Goal: Information Seeking & Learning: Learn about a topic

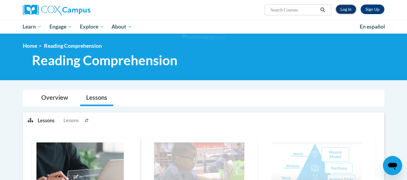
click at [351, 8] on link "Log In" at bounding box center [345, 10] width 21 height 10
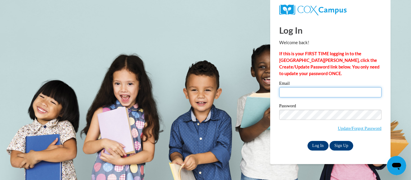
type input "sarsmith@kusd.edu"
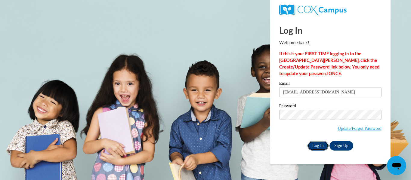
click at [320, 145] on input "Log In" at bounding box center [318, 146] width 21 height 10
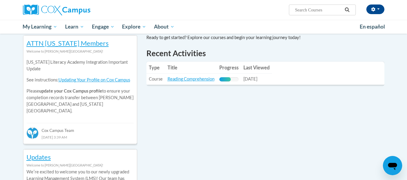
scroll to position [200, 0]
click at [192, 78] on link "Reading Comprehension" at bounding box center [190, 78] width 47 height 5
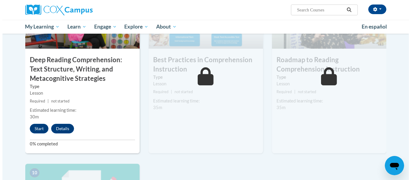
scroll to position [510, 0]
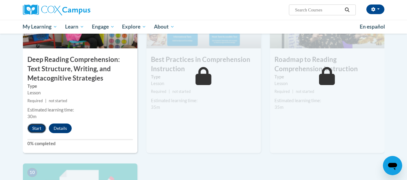
click at [37, 127] on button "Start" at bounding box center [36, 129] width 19 height 10
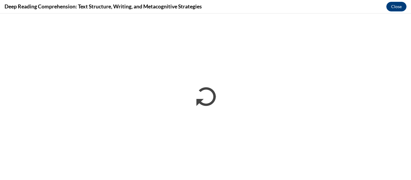
scroll to position [0, 0]
